Goal: Task Accomplishment & Management: Use online tool/utility

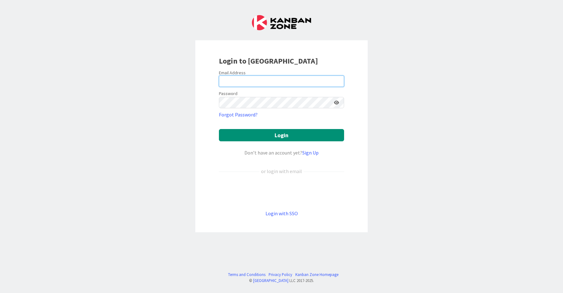
click at [242, 82] on input "email" at bounding box center [281, 80] width 125 height 11
type input "reshma@rsaamerica.com"
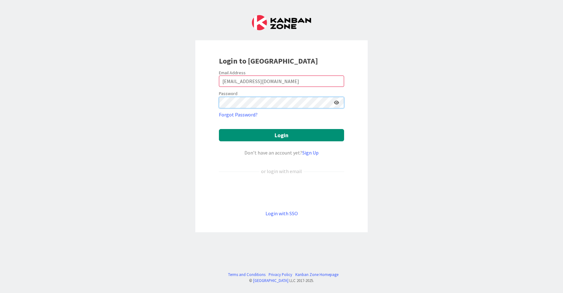
click at [219, 129] on button "Login" at bounding box center [281, 135] width 125 height 12
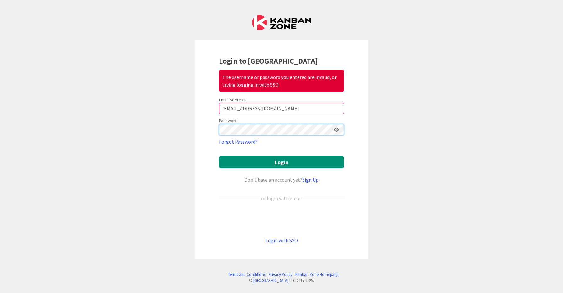
click at [219, 156] on button "Login" at bounding box center [281, 162] width 125 height 12
